Goal: Navigation & Orientation: Find specific page/section

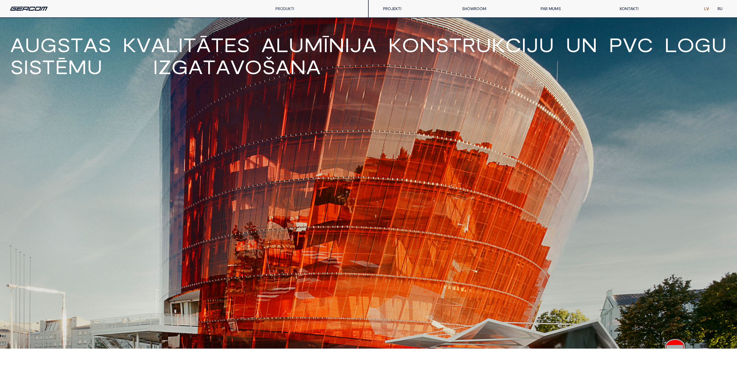
click at [278, 13] on div "PRODUKTI" at bounding box center [294, 8] width 46 height 17
click at [281, 10] on link "PRODUKTI" at bounding box center [284, 8] width 19 height 5
click at [673, 270] on div "A u g s t a s k v a l i t ā t e s a l u m ī n i j a k o n s t r u k c i j u u n…" at bounding box center [368, 182] width 737 height 331
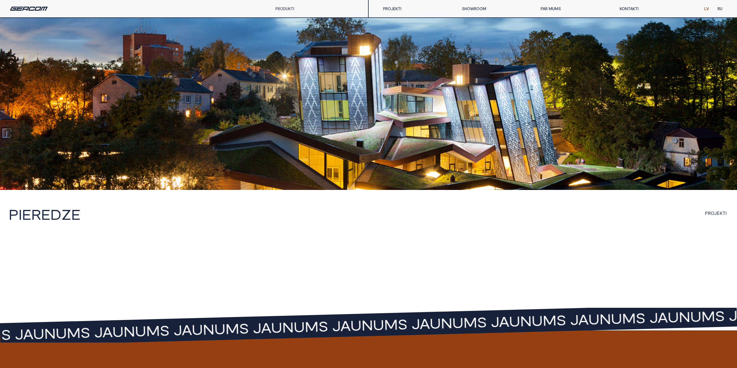
scroll to position [750, 0]
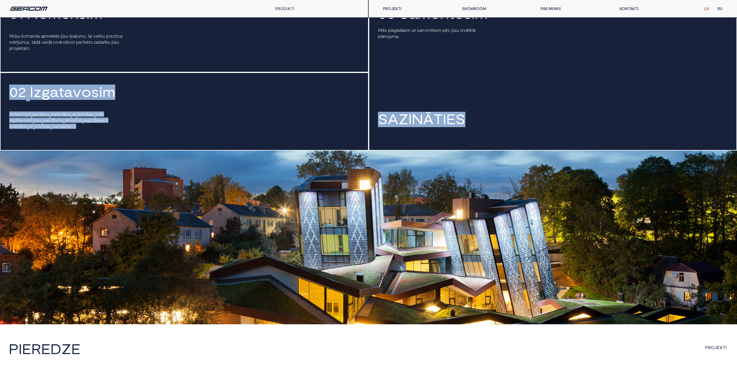
drag, startPoint x: 372, startPoint y: 117, endPoint x: 507, endPoint y: 217, distance: 168.0
click at [503, 198] on body "A u g s t a s k v a l i t ā t e s a l u m ī n i j a k o n s t r u k c i j u u n…" at bounding box center [368, 267] width 737 height 1998
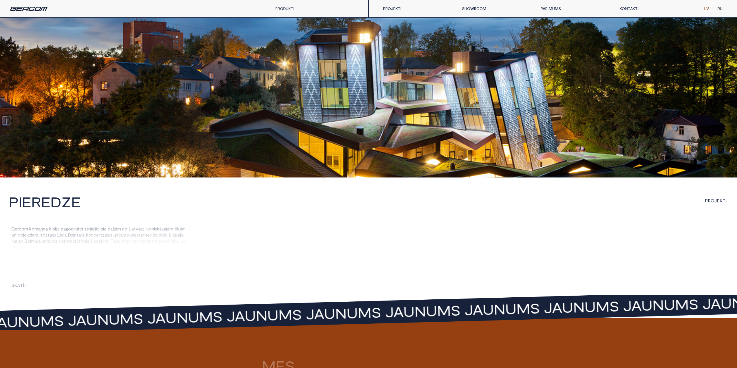
scroll to position [981, 0]
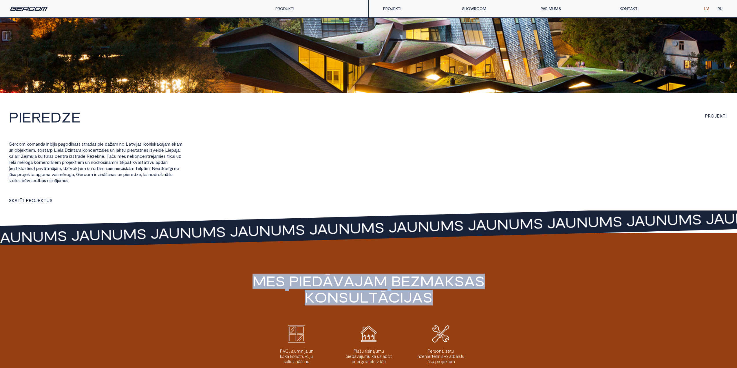
drag, startPoint x: 487, startPoint y: 314, endPoint x: 233, endPoint y: 261, distance: 259.2
click at [233, 261] on div "M e s p i e d ā v a j a m b e z m a k s a s k o n s u l t ā c i j a s PVC, alum…" at bounding box center [368, 342] width 737 height 218
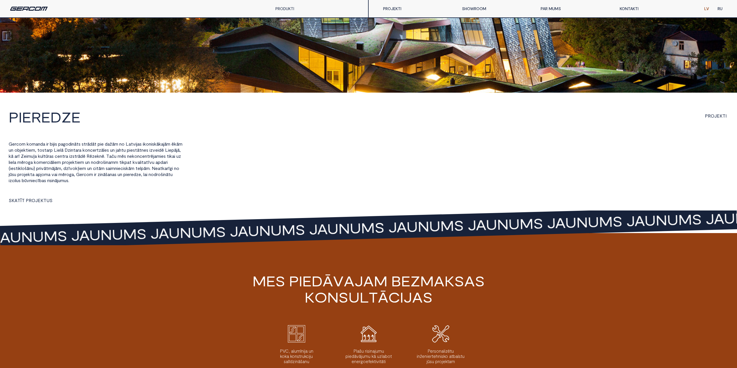
click at [233, 261] on div "M e s p i e d ā v a j a m b e z m a k s a s k o n s u l t ā c i j a s PVC, alum…" at bounding box center [368, 342] width 737 height 218
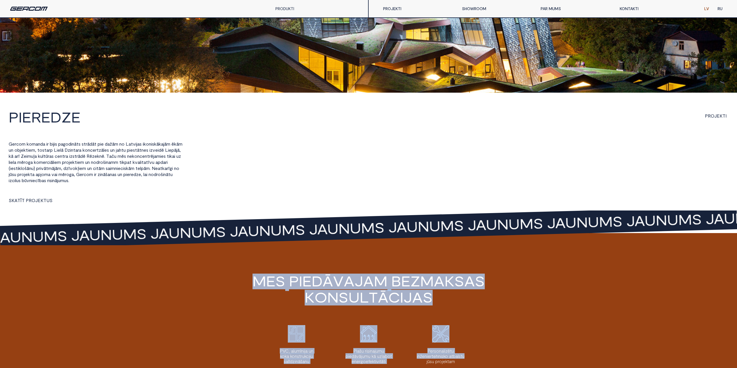
drag, startPoint x: 233, startPoint y: 261, endPoint x: 494, endPoint y: 354, distance: 277.0
click at [494, 354] on div "M e s p i e d ā v a j a m b e z m a k s a s k o n s u l t ā c i j a s PVC, alum…" at bounding box center [368, 342] width 737 height 218
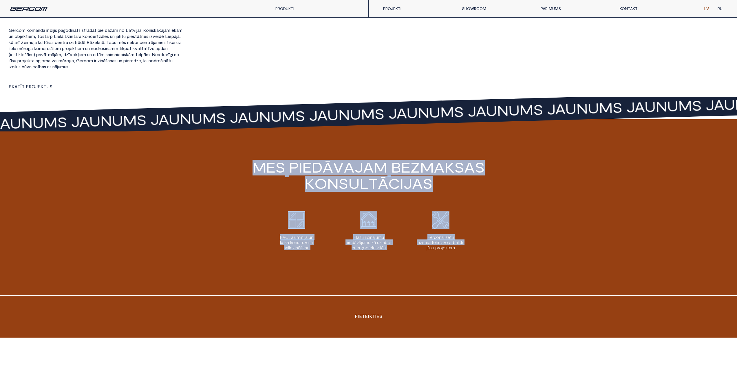
scroll to position [1242, 0]
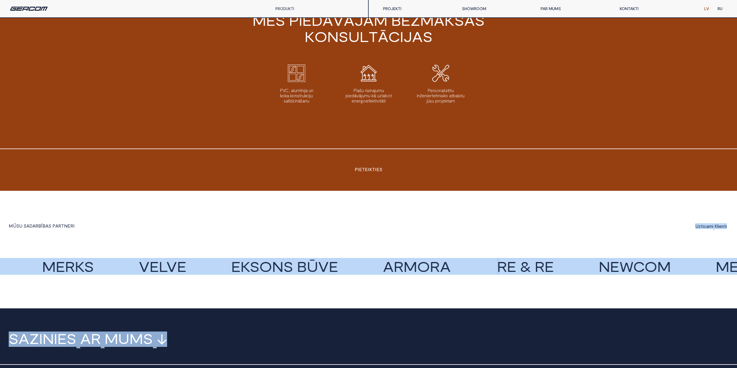
drag, startPoint x: 505, startPoint y: 281, endPoint x: 242, endPoint y: 228, distance: 268.8
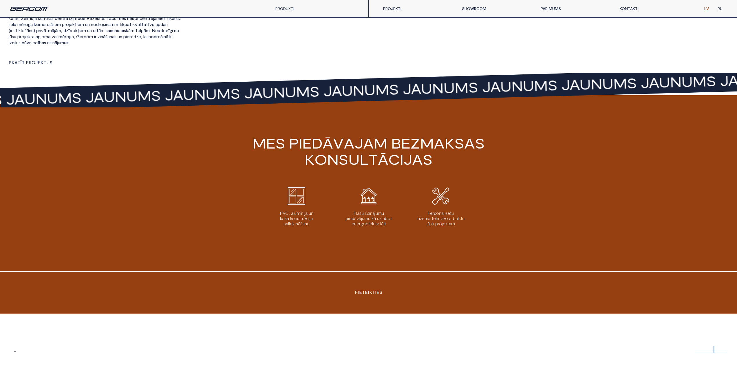
scroll to position [1010, 0]
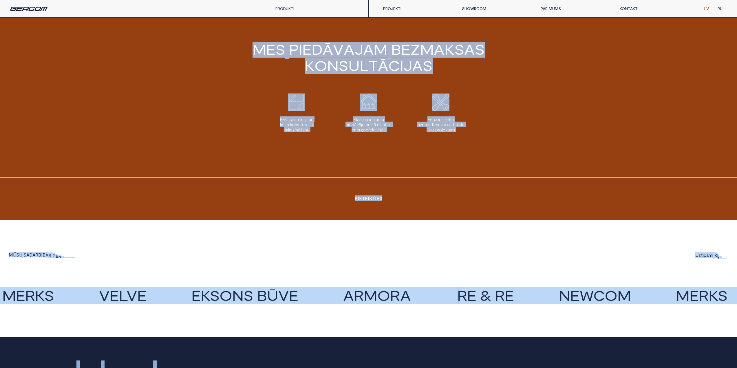
drag, startPoint x: 256, startPoint y: 239, endPoint x: 462, endPoint y: 333, distance: 226.8
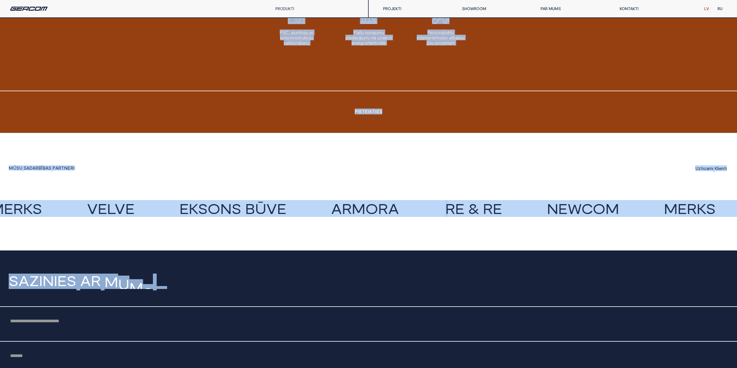
scroll to position [1531, 0]
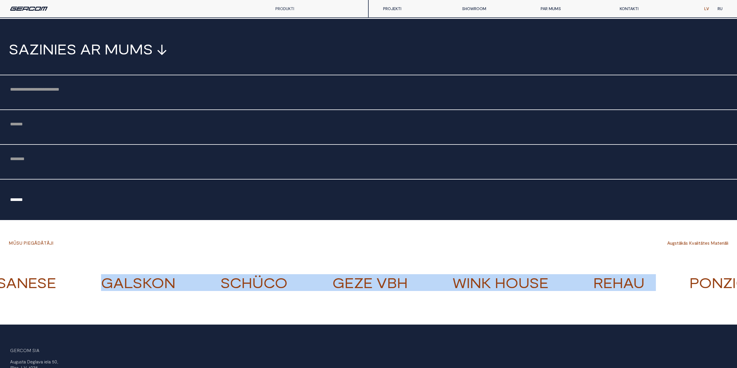
drag, startPoint x: 708, startPoint y: 292, endPoint x: 81, endPoint y: 271, distance: 627.4
click at [81, 271] on h4 "ASSA ABOY VVVV GLAZERI VVVV GLASSANESE VVVV GALSKON VVVV Schüco VVVV GEZE VBH V…" at bounding box center [549, 281] width 1745 height 28
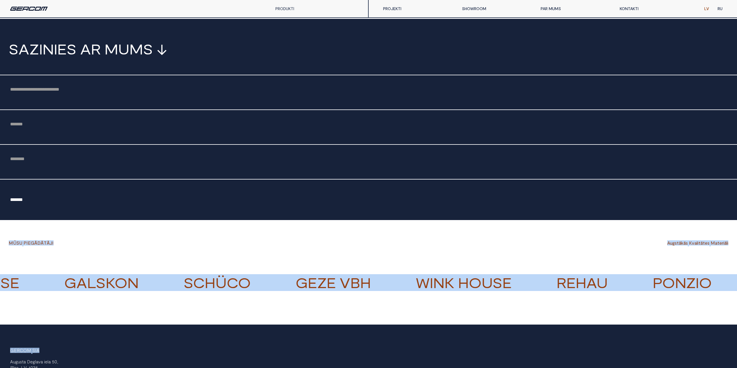
drag, startPoint x: 10, startPoint y: 230, endPoint x: 648, endPoint y: 307, distance: 642.8
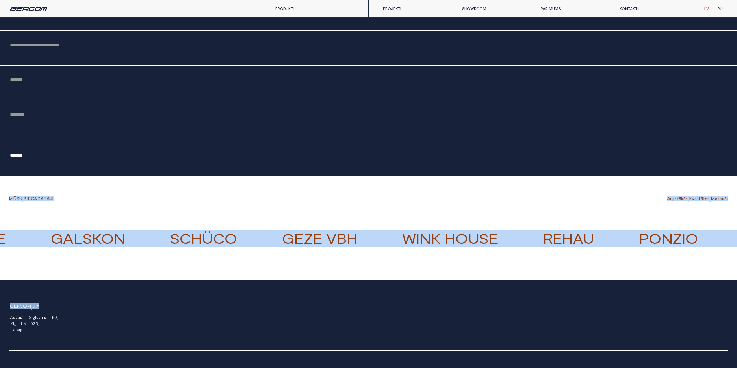
scroll to position [1647, 0]
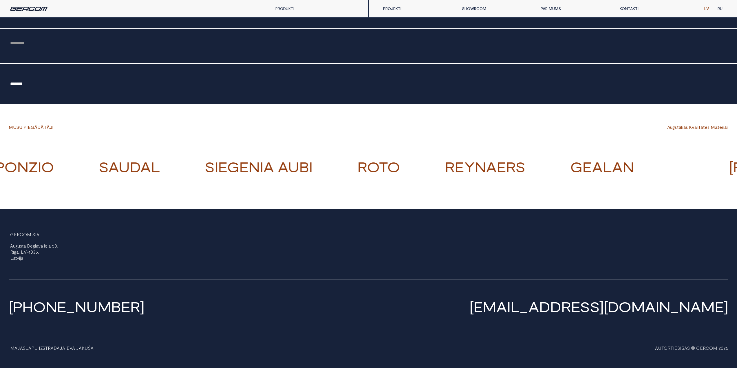
click at [296, 6] on div "PRODUKTI" at bounding box center [294, 8] width 46 height 17
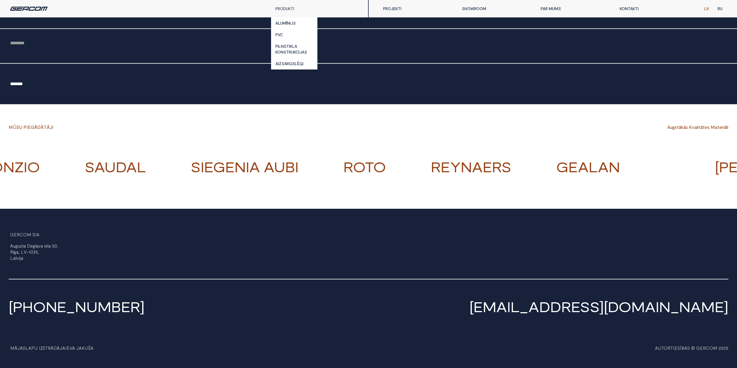
click at [293, 9] on link "PRODUKTI" at bounding box center [284, 8] width 19 height 5
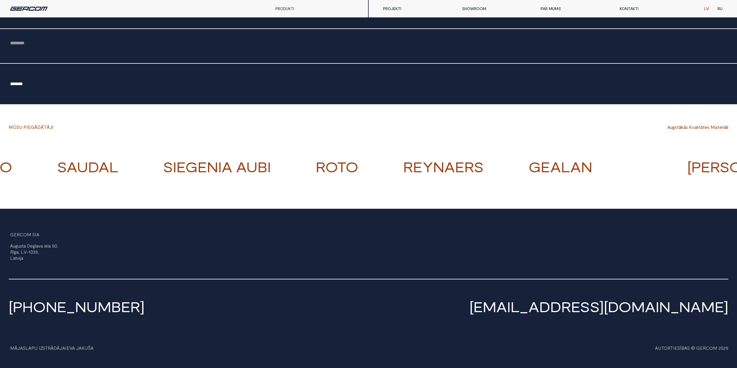
click at [291, 9] on link "PRODUKTI" at bounding box center [284, 8] width 19 height 5
